Goal: Information Seeking & Learning: Learn about a topic

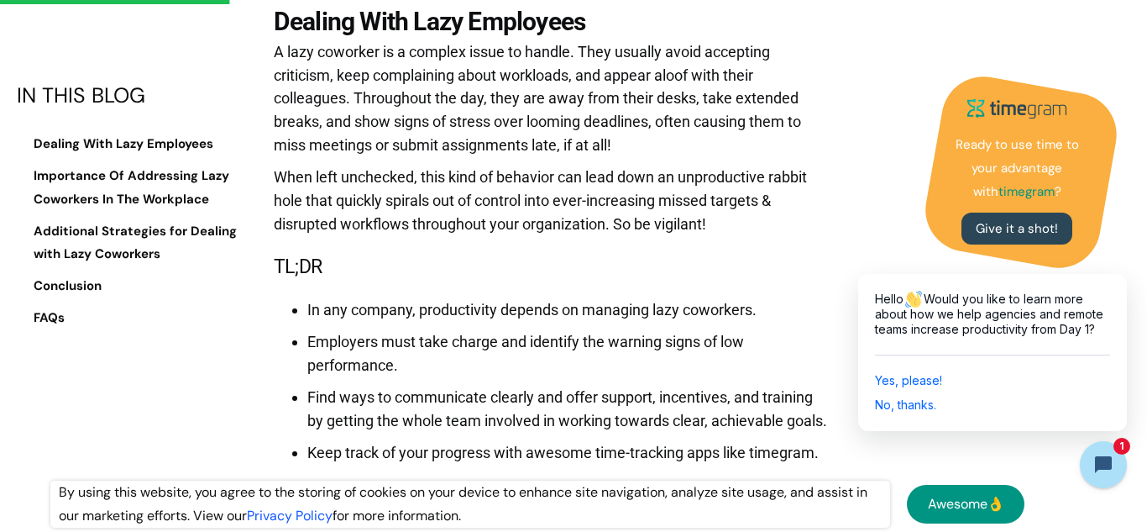
scroll to position [2036, 0]
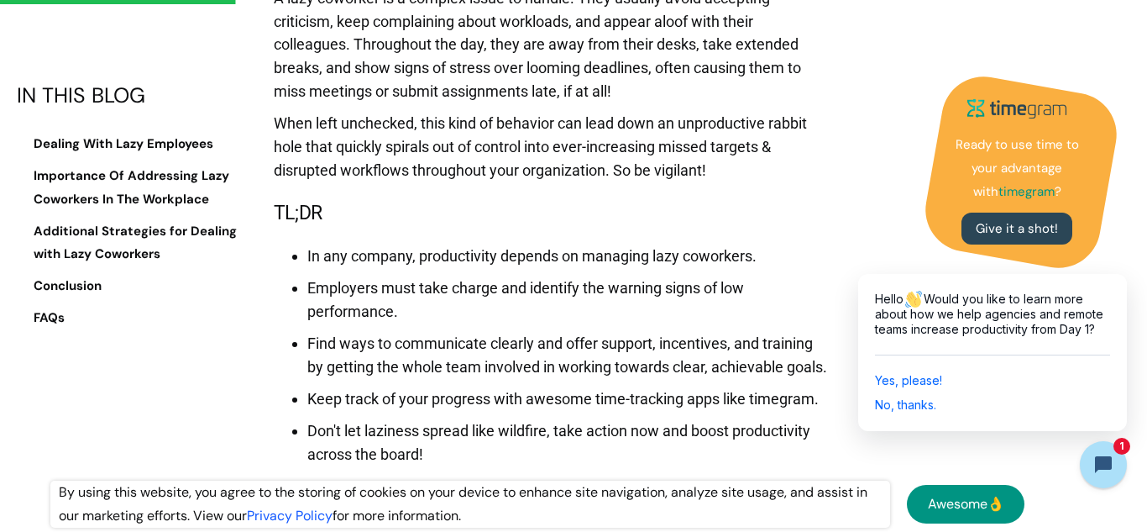
click at [274, 256] on ul "In any company, productivity depends on managing lazy coworkers. Employers must…" at bounding box center [553, 350] width 558 height 229
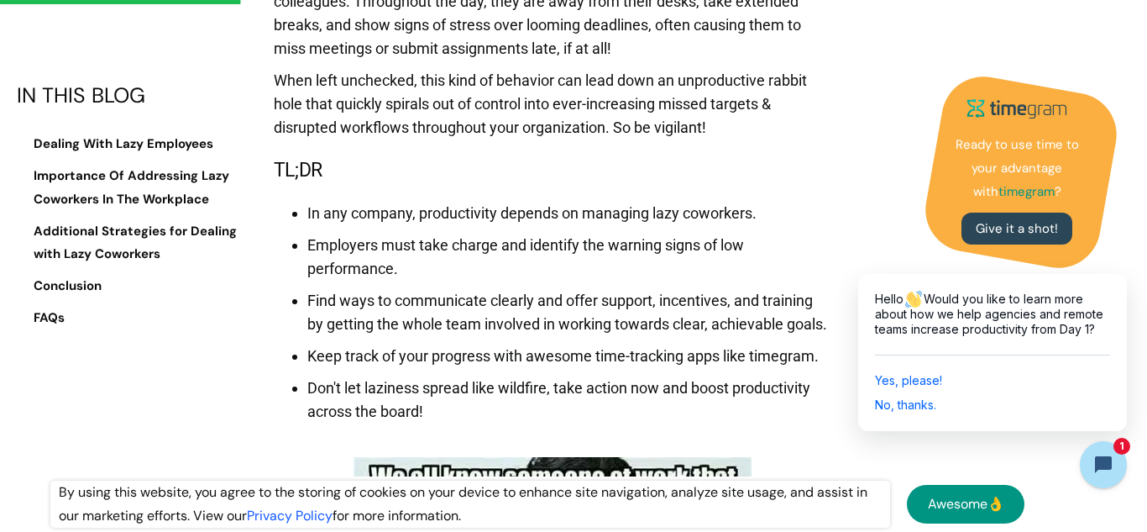
scroll to position [2133, 0]
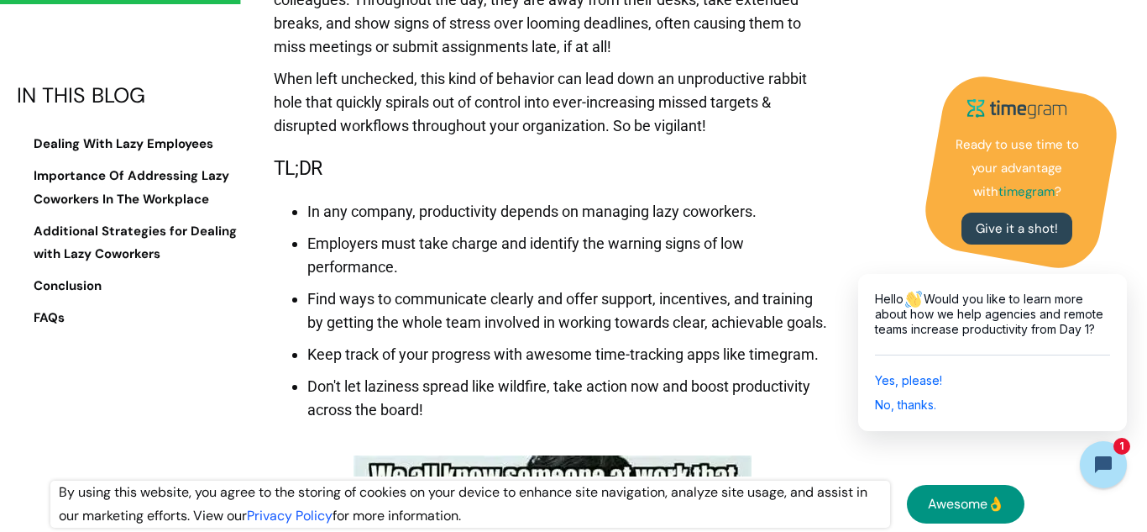
click at [274, 256] on ul "In any company, productivity depends on managing lazy coworkers. Employers must…" at bounding box center [553, 306] width 558 height 229
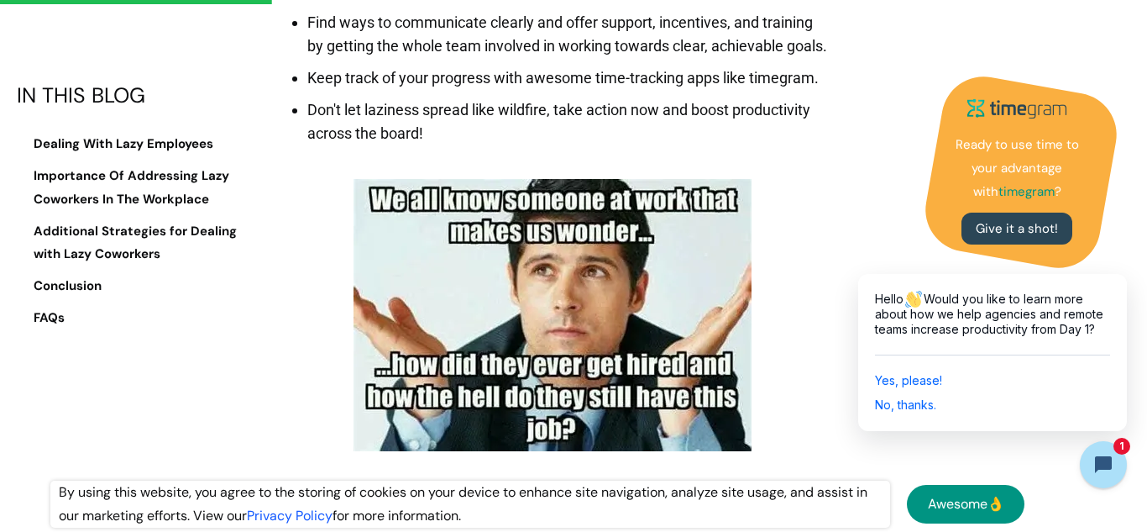
scroll to position [2413, 0]
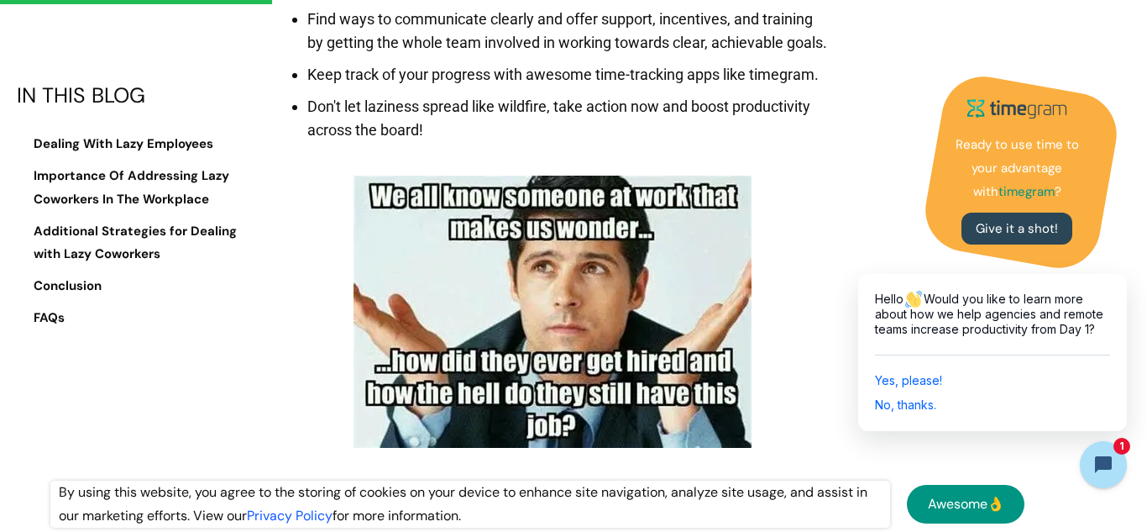
click at [274, 256] on figure at bounding box center [553, 312] width 558 height 306
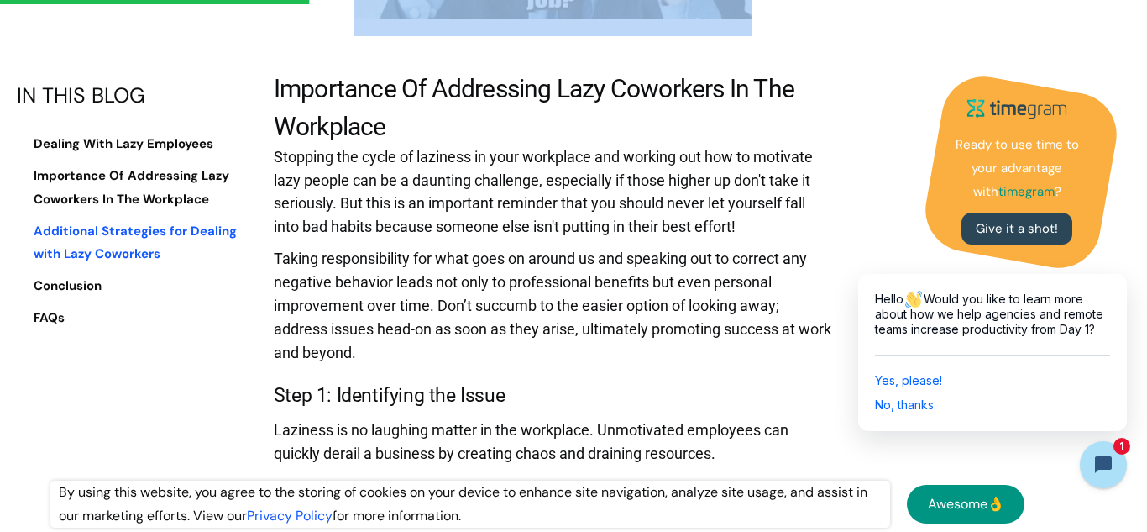
scroll to position [2846, 0]
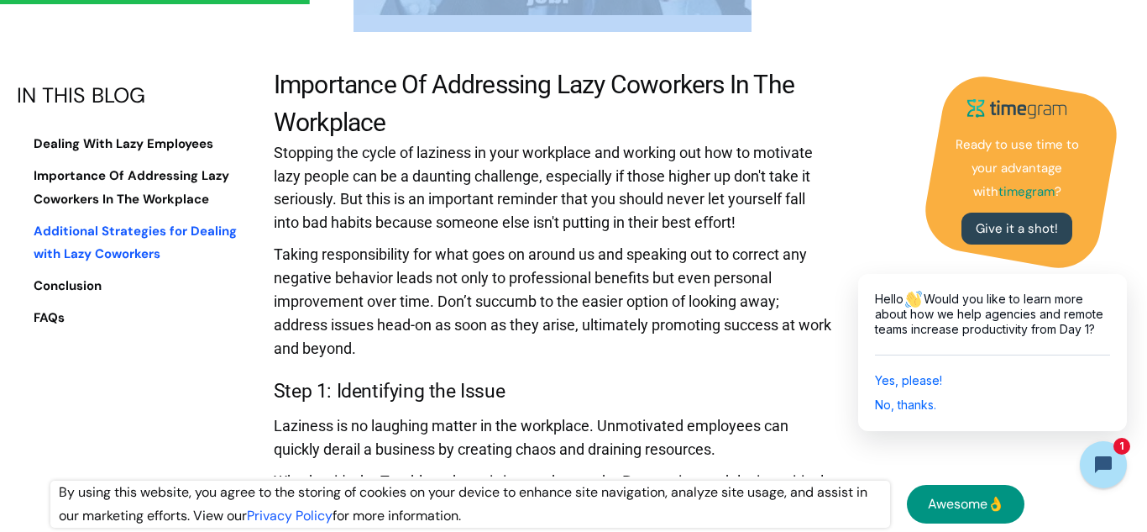
click at [247, 261] on link "Additional Strategies for Dealing with Lazy Coworkers" at bounding box center [139, 243] width 244 height 47
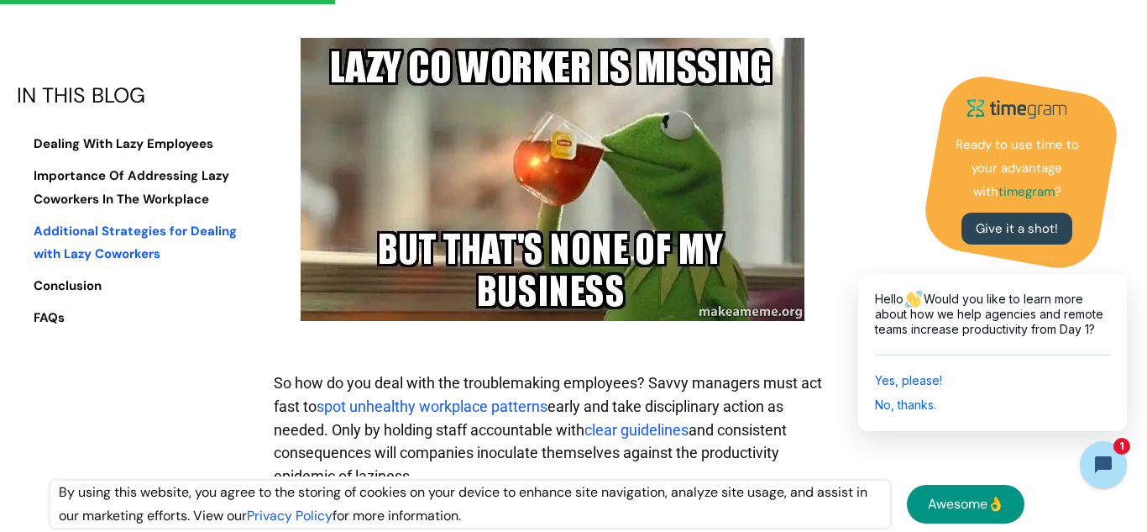
click at [247, 261] on link "Additional Strategies for Dealing with Lazy Coworkers" at bounding box center [139, 243] width 244 height 47
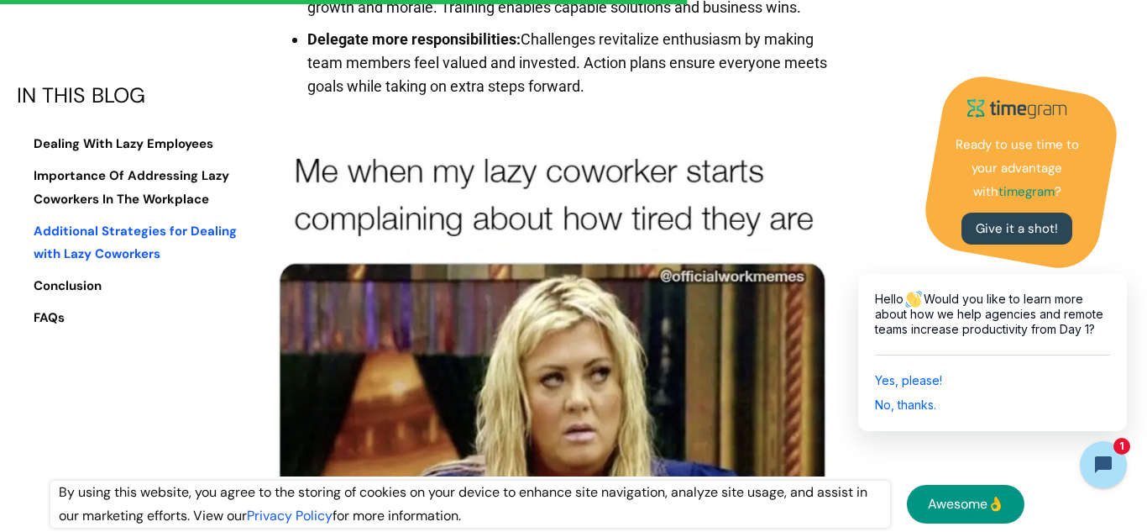
scroll to position [7477, 0]
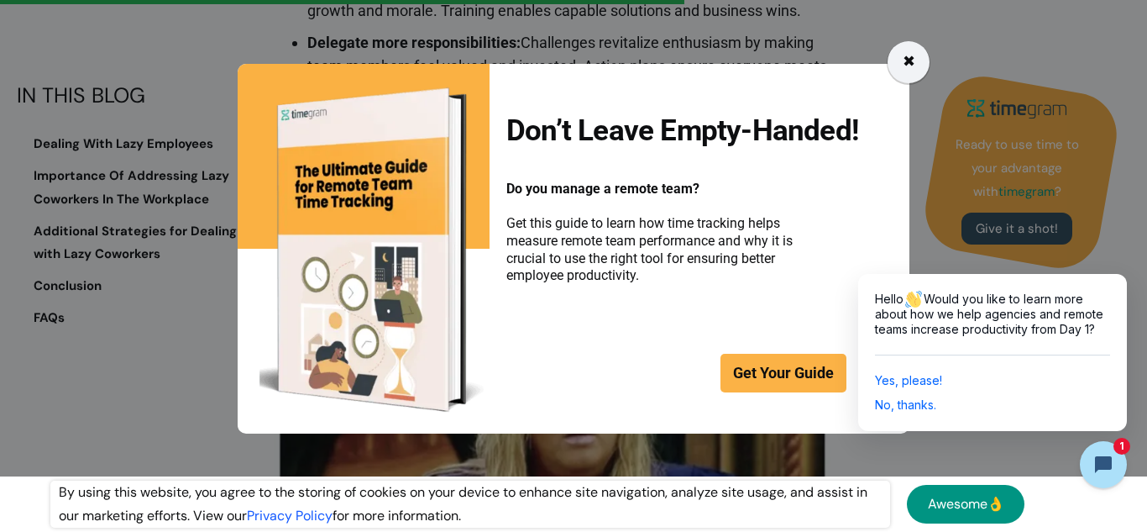
scroll to position [2846, 0]
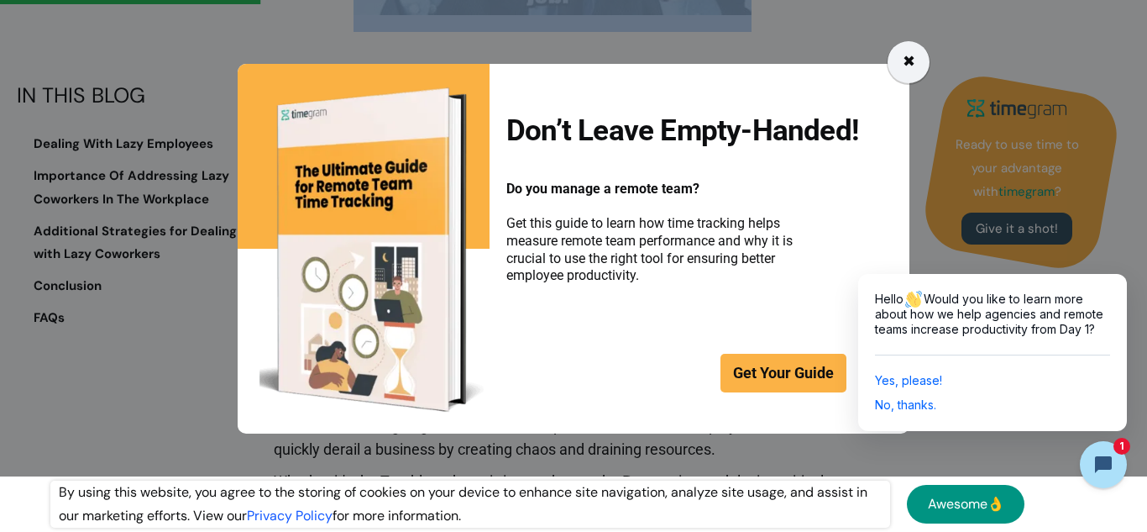
click at [911, 62] on div "✖" at bounding box center [909, 62] width 13 height 24
